Goal: Information Seeking & Learning: Understand process/instructions

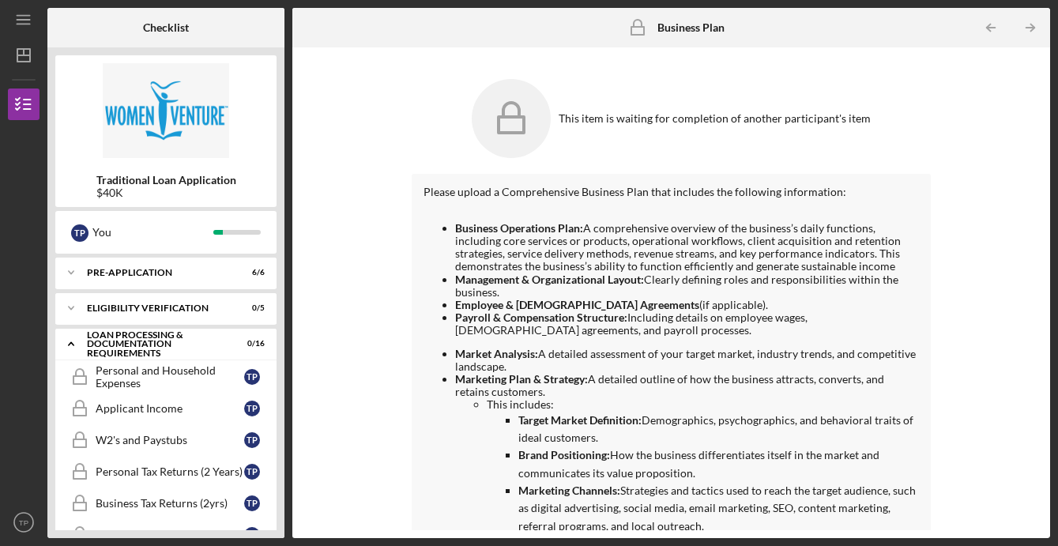
scroll to position [262, 0]
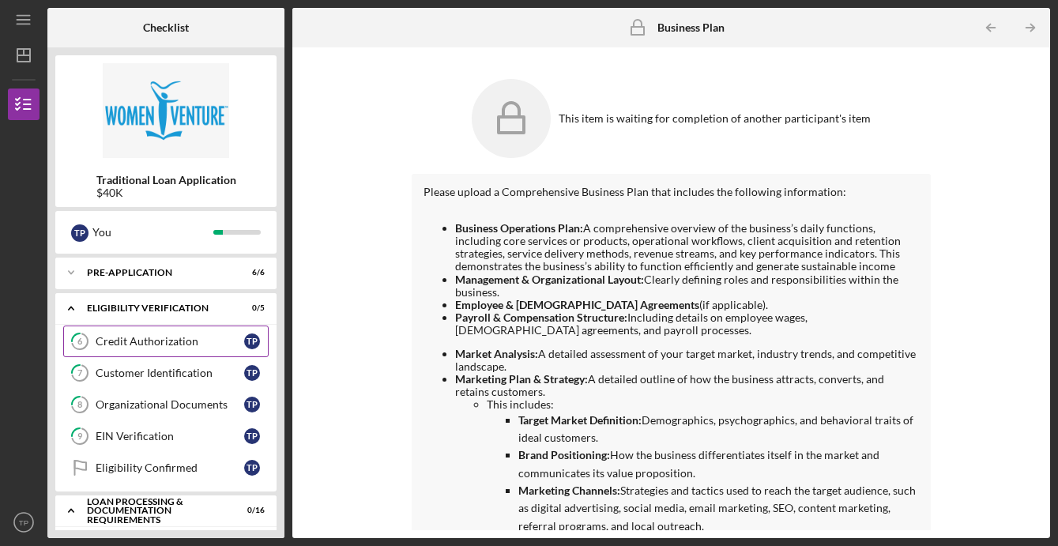
click at [168, 333] on link "6 Credit Authorization T P" at bounding box center [165, 341] width 205 height 32
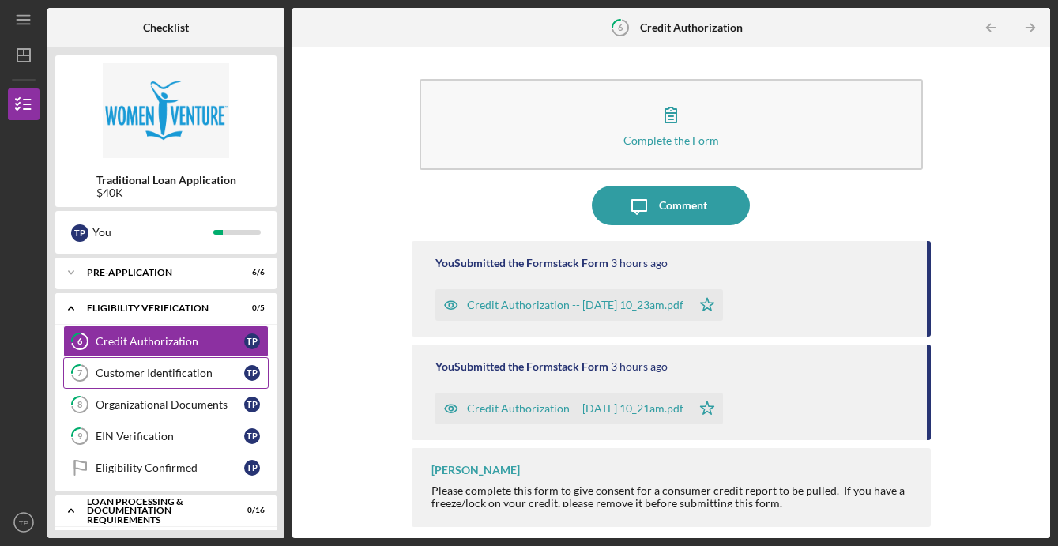
click at [145, 373] on div "Customer Identification" at bounding box center [170, 373] width 149 height 13
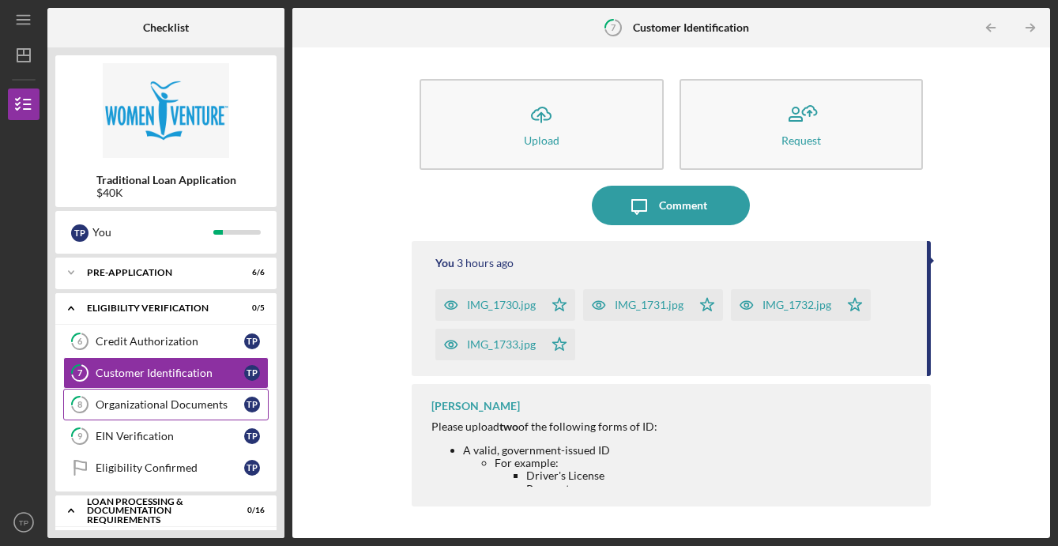
click at [136, 406] on div "Organizational Documents" at bounding box center [170, 404] width 149 height 13
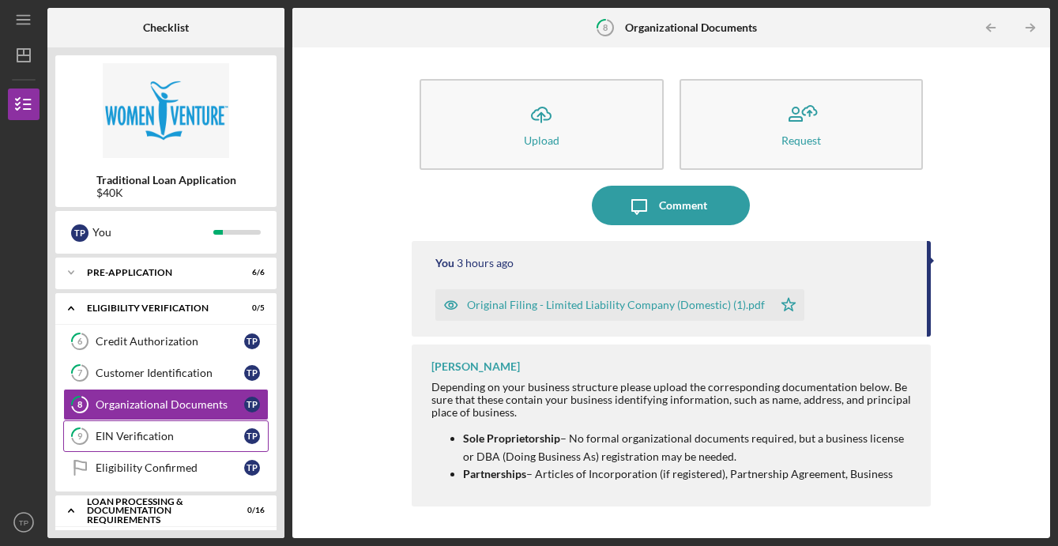
click at [142, 434] on div "EIN Verification" at bounding box center [170, 436] width 149 height 13
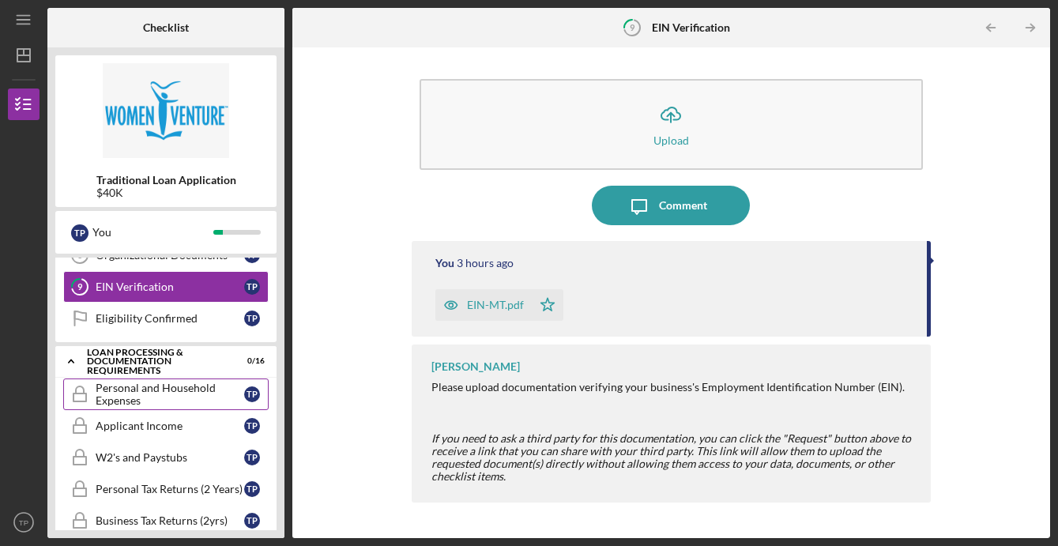
scroll to position [153, 0]
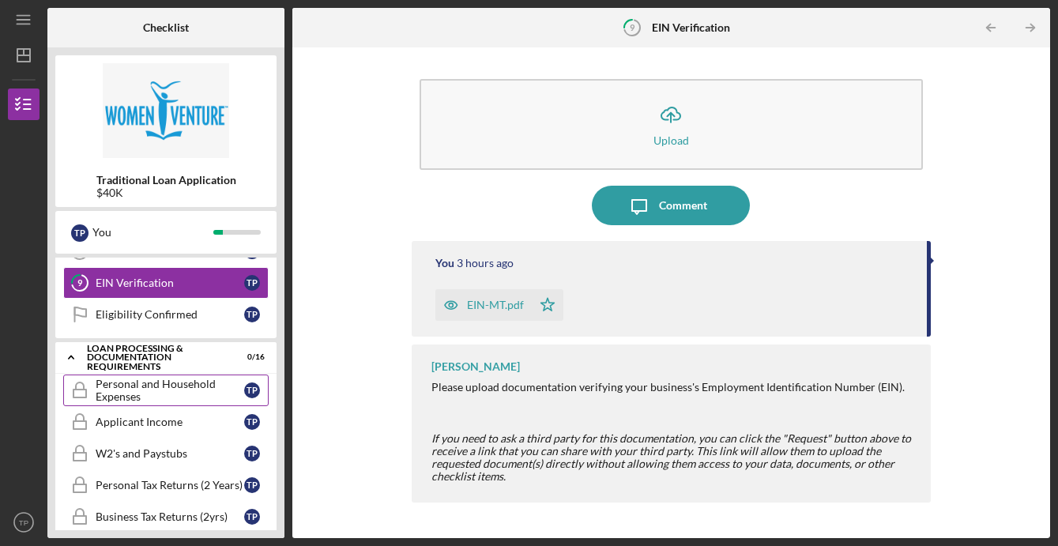
click at [157, 403] on link "Personal and Household Expenses Personal and Household Expenses T P" at bounding box center [165, 390] width 205 height 32
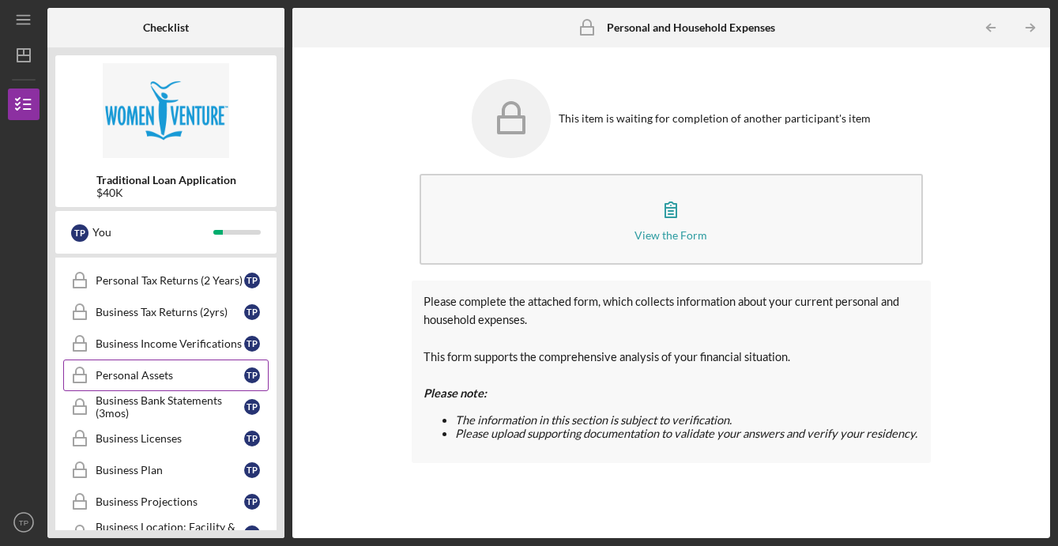
scroll to position [364, 0]
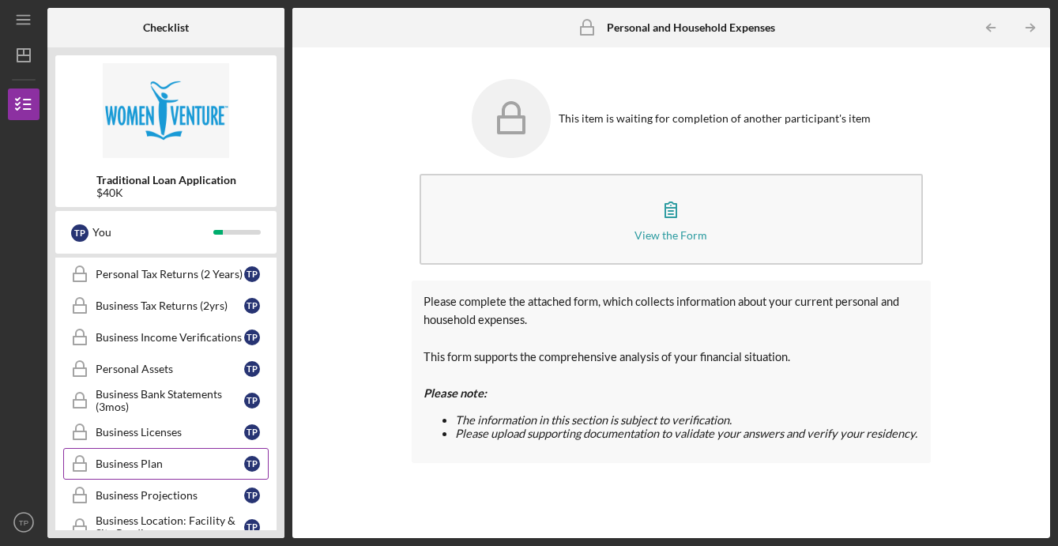
click at [148, 457] on div "Business Plan" at bounding box center [170, 463] width 149 height 13
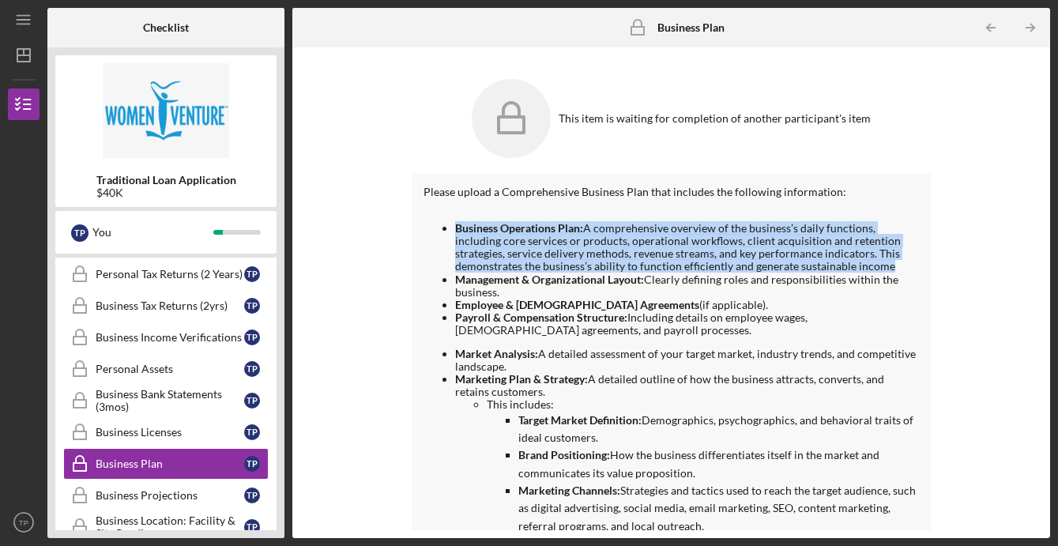
drag, startPoint x: 456, startPoint y: 227, endPoint x: 926, endPoint y: 264, distance: 471.4
click at [927, 268] on div "This item is waiting for completion of another participant's item Please upload…" at bounding box center [671, 292] width 742 height 475
copy li "Business Operations Plan: A comprehensive overview of the business’s daily func…"
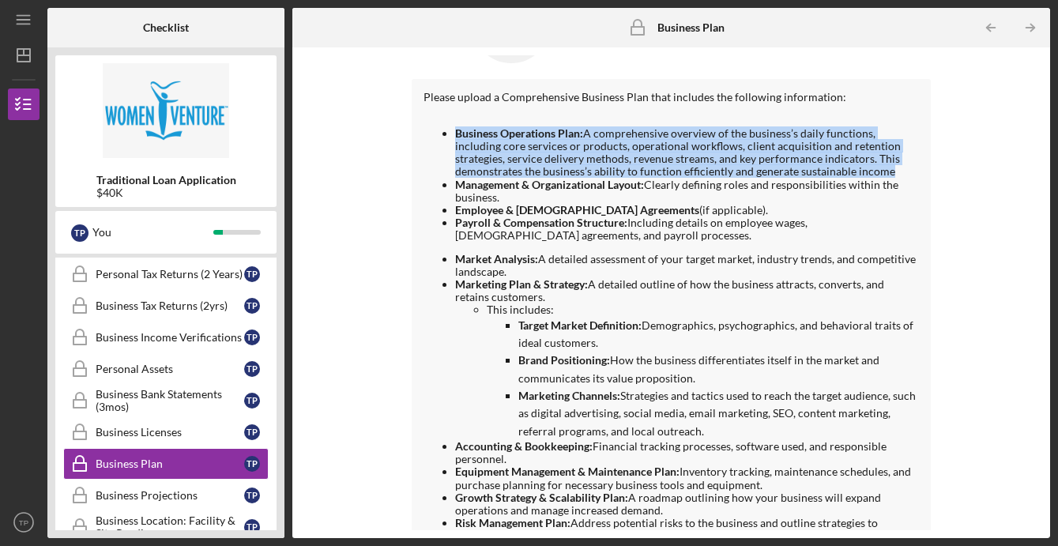
scroll to position [94, 0]
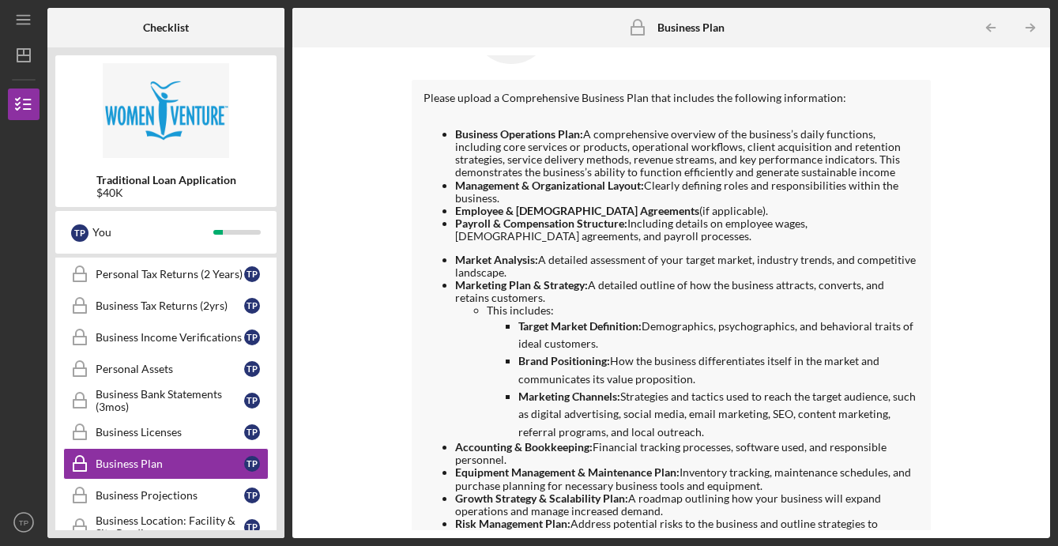
click at [562, 196] on li "Management & Organizational Layout: Clearly defining roles and responsibilities…" at bounding box center [687, 191] width 464 height 25
drag, startPoint x: 507, startPoint y: 193, endPoint x: 445, endPoint y: 183, distance: 63.1
click at [455, 183] on li "Management & Organizational Layout: Clearly defining roles and responsibilities…" at bounding box center [687, 191] width 464 height 25
copy li "Management & Organizational Layout: Clearly defining roles and responsibilities…"
click at [476, 205] on strong "Employee & [DEMOGRAPHIC_DATA] Agreements" at bounding box center [577, 210] width 244 height 13
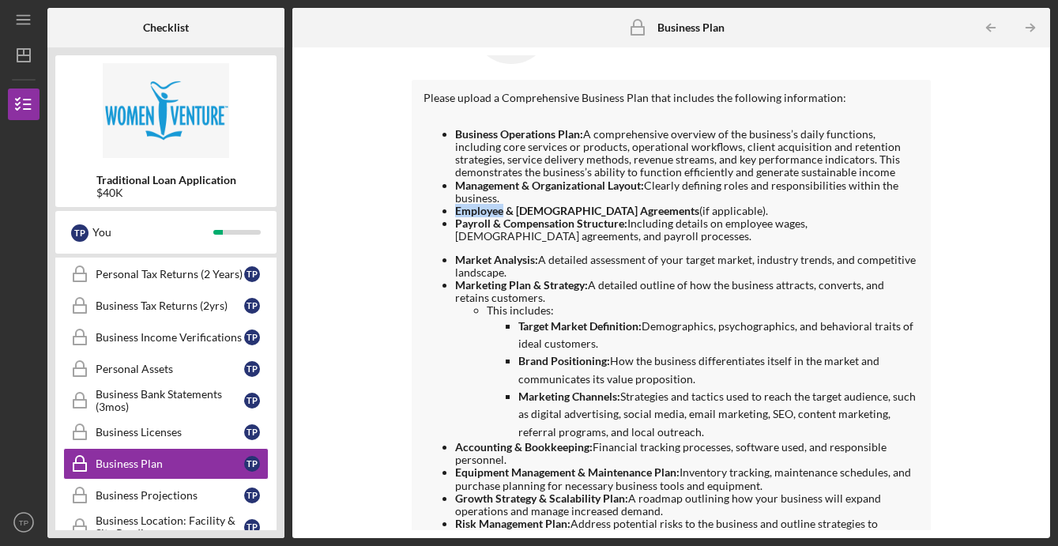
click at [476, 205] on strong "Employee & [DEMOGRAPHIC_DATA] Agreements" at bounding box center [577, 210] width 244 height 13
copy ul "Employee & [DEMOGRAPHIC_DATA] Agreements (if applicable)."
click at [547, 224] on strong "Payroll & Compensation Structure:" at bounding box center [541, 222] width 172 height 13
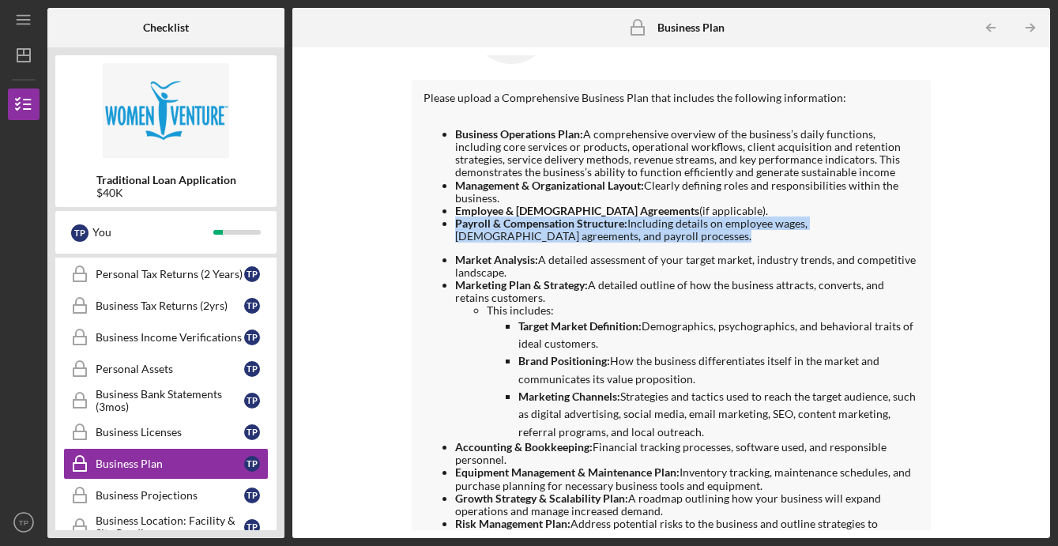
click at [547, 224] on strong "Payroll & Compensation Structure:" at bounding box center [541, 222] width 172 height 13
copy div "Payroll & Compensation Structure: Including details on employee wages, [DEMOGRA…"
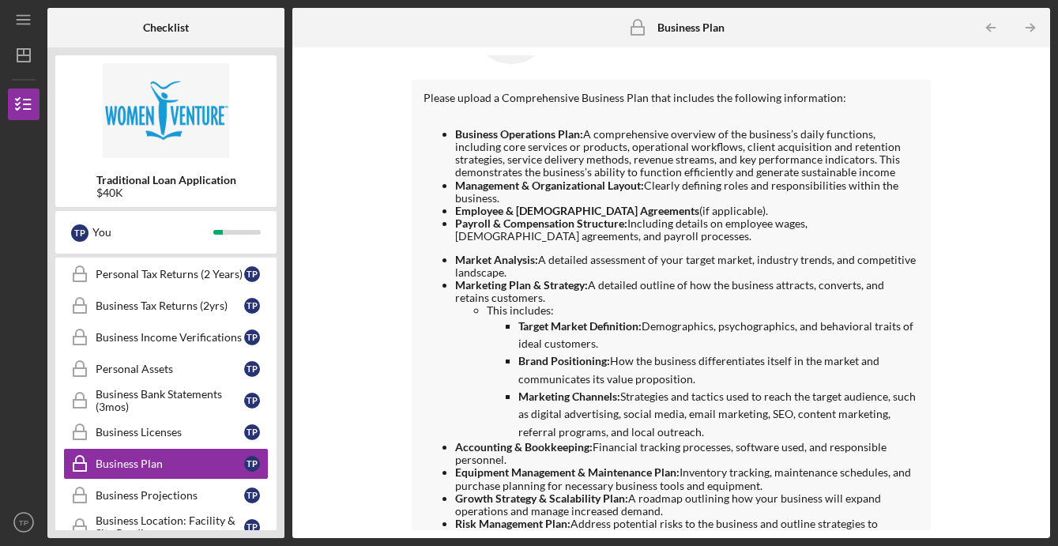
click at [517, 278] on strong "Marketing Plan & Strategy:" at bounding box center [521, 284] width 133 height 13
drag, startPoint x: 540, startPoint y: 261, endPoint x: 566, endPoint y: 274, distance: 29.3
click at [566, 274] on li "Market Analysis: A detailed assessment of your target market, industry trends, …" at bounding box center [687, 266] width 464 height 25
copy li "A detailed assessment of your target market, industry trends, and competitive l…"
click at [627, 302] on li "Marketing Plan & Strategy: A detailed outline of how the business attracts, con…" at bounding box center [687, 360] width 464 height 162
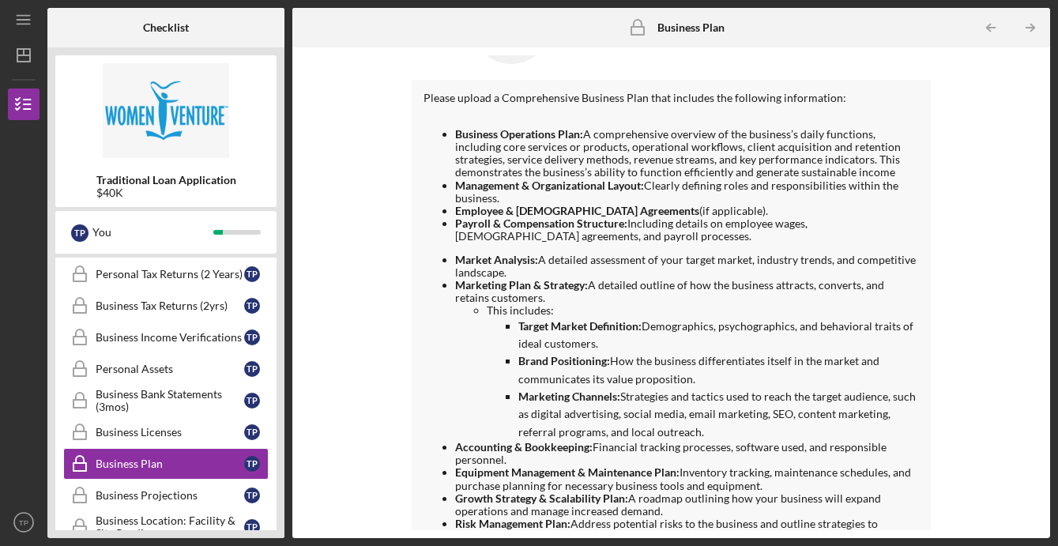
drag, startPoint x: 590, startPoint y: 282, endPoint x: 710, endPoint y: 427, distance: 188.5
click at [710, 427] on li "Marketing Plan & Strategy: A detailed outline of how the business attracts, con…" at bounding box center [687, 360] width 464 height 162
copy li "A detailed outline of how the business attracts, converts, and retains customer…"
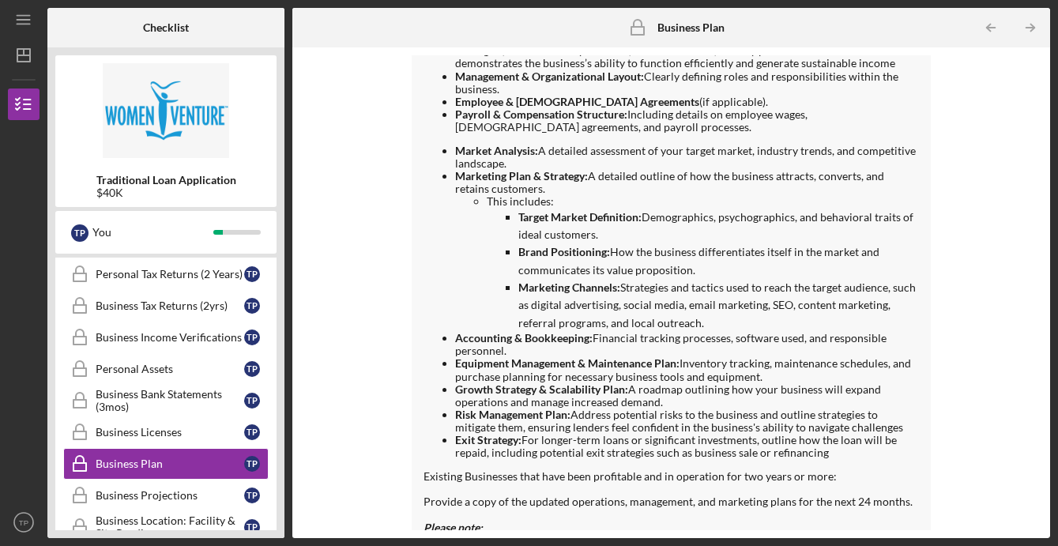
scroll to position [218, 0]
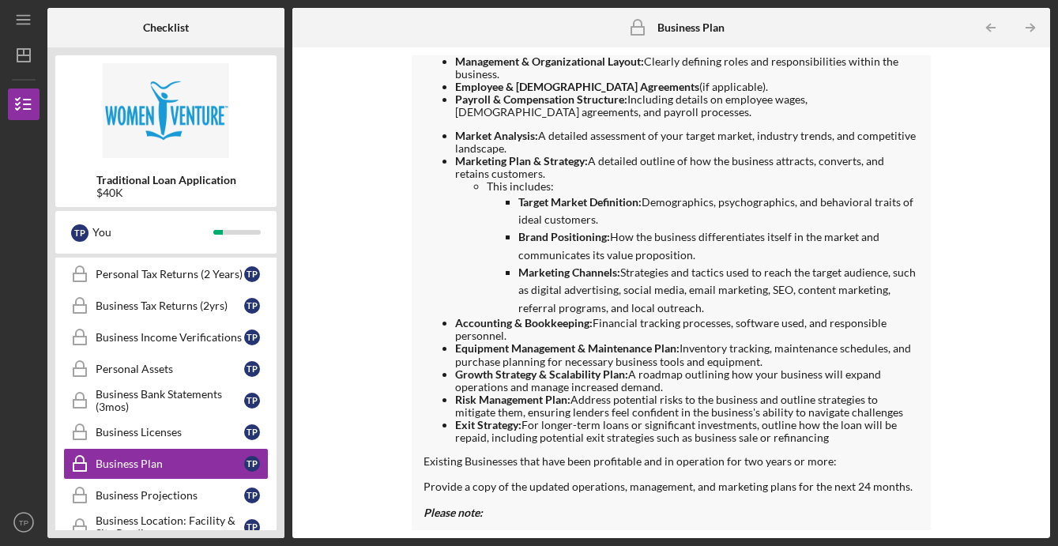
click at [475, 325] on strong "Accounting & Bookkeeping:" at bounding box center [523, 322] width 137 height 13
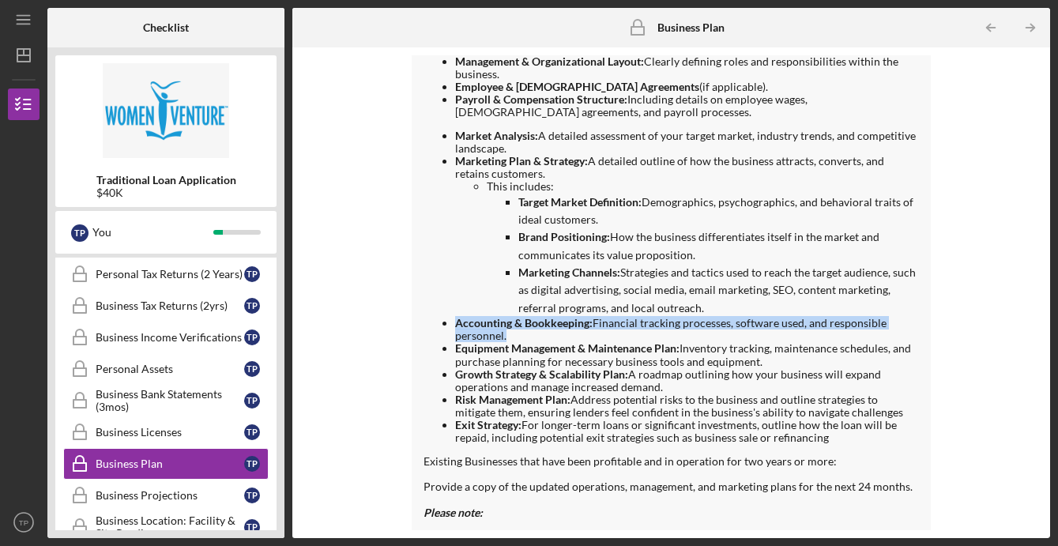
click at [475, 325] on strong "Accounting & Bookkeeping:" at bounding box center [523, 322] width 137 height 13
copy ul "Accounting & Bookkeeping: Financial tracking processes, software used, and resp…"
click at [616, 322] on li "Accounting & Bookkeeping: Financial tracking processes, software used, and resp…" at bounding box center [687, 329] width 464 height 25
drag, startPoint x: 594, startPoint y: 321, endPoint x: 644, endPoint y: 339, distance: 53.0
click at [644, 340] on li "Accounting & Bookkeeping: Financial tracking processes, software used, and resp…" at bounding box center [687, 329] width 464 height 25
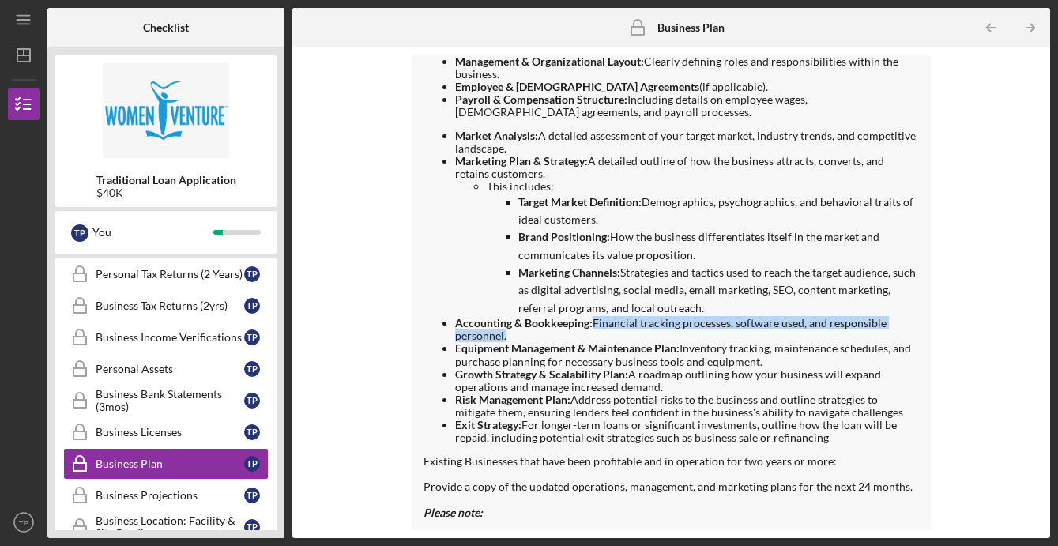
copy li "Financial tracking processes, software used, and responsible personnel."
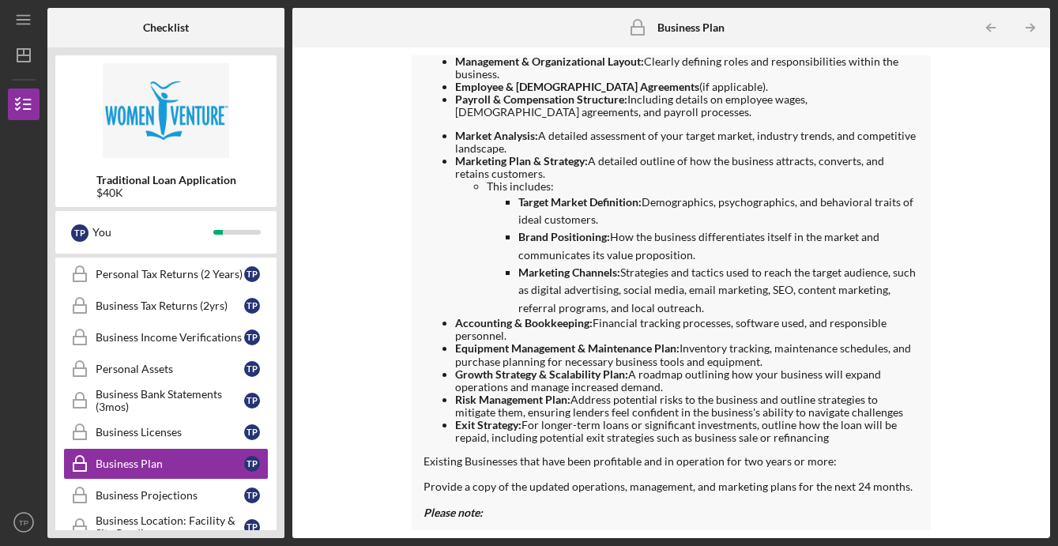
click at [571, 367] on strong "Growth Strategy & Scalability Plan:" at bounding box center [541, 373] width 173 height 13
click at [468, 348] on strong "Equipment Management & Maintenance Plan:" at bounding box center [567, 347] width 224 height 13
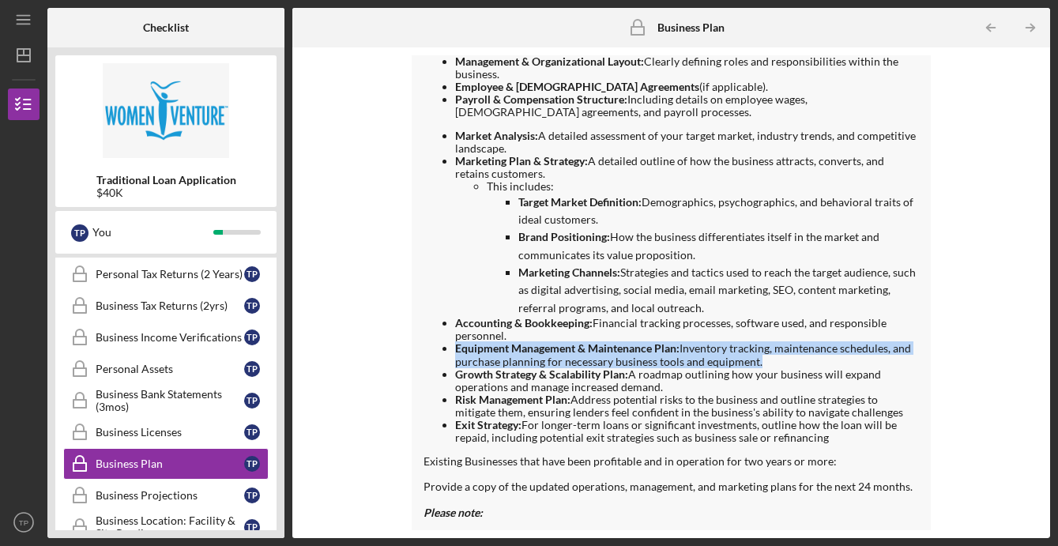
click at [468, 348] on strong "Equipment Management & Maintenance Plan:" at bounding box center [567, 347] width 224 height 13
copy ul "Equipment Management & Maintenance Plan: Inventory tracking, maintenance schedu…"
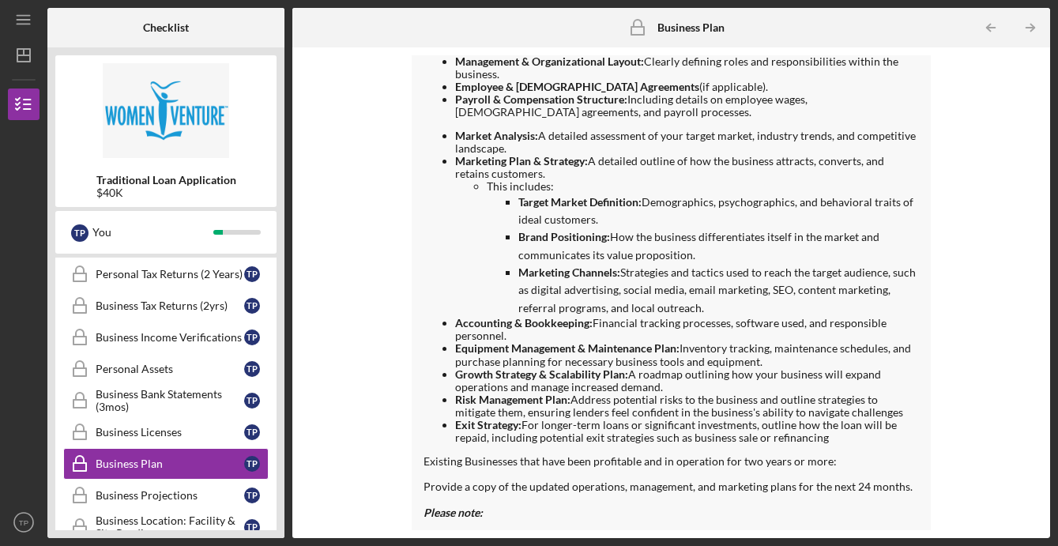
click at [709, 374] on li "Growth Strategy & Scalability Plan: A roadmap outlining how your business will …" at bounding box center [687, 380] width 464 height 25
drag, startPoint x: 631, startPoint y: 372, endPoint x: 653, endPoint y: 379, distance: 23.2
click at [658, 385] on li "Growth Strategy & Scalability Plan: A roadmap outlining how your business will …" at bounding box center [687, 380] width 464 height 25
copy li "A roadmap outlining how your business will expand operations and manage increas…"
click at [477, 427] on strong "Exit Strategy:" at bounding box center [488, 424] width 66 height 13
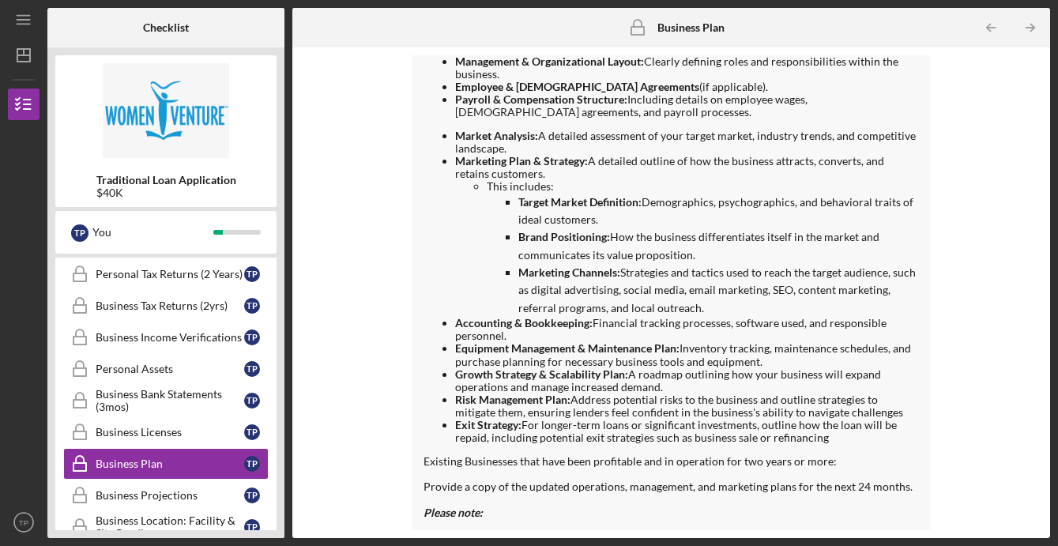
drag, startPoint x: 573, startPoint y: 398, endPoint x: 908, endPoint y: 411, distance: 334.4
click at [908, 411] on li "Risk Management Plan: Address potential risks to the business and outline strat…" at bounding box center [687, 405] width 464 height 25
drag, startPoint x: 525, startPoint y: 425, endPoint x: 829, endPoint y: 439, distance: 305.2
click at [829, 439] on li "Exit Strategy: For longer-term loans or significant investments, outline how th…" at bounding box center [687, 431] width 464 height 25
